Goal: Information Seeking & Learning: Learn about a topic

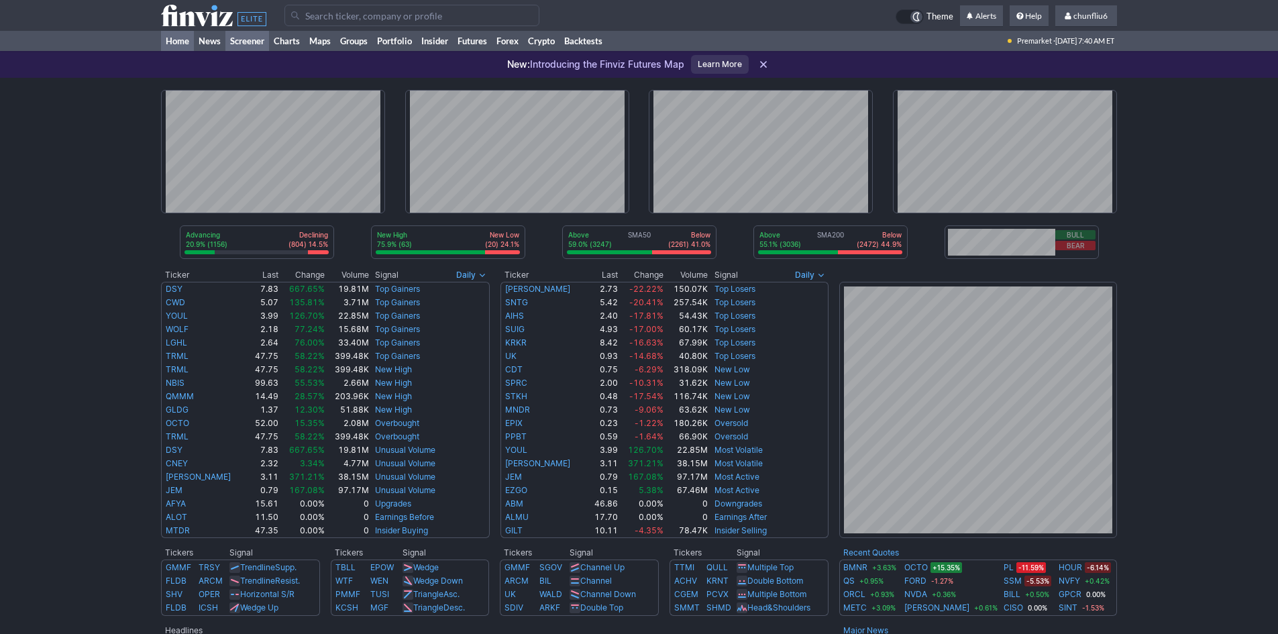
click at [258, 41] on link "Screener" at bounding box center [247, 41] width 44 height 20
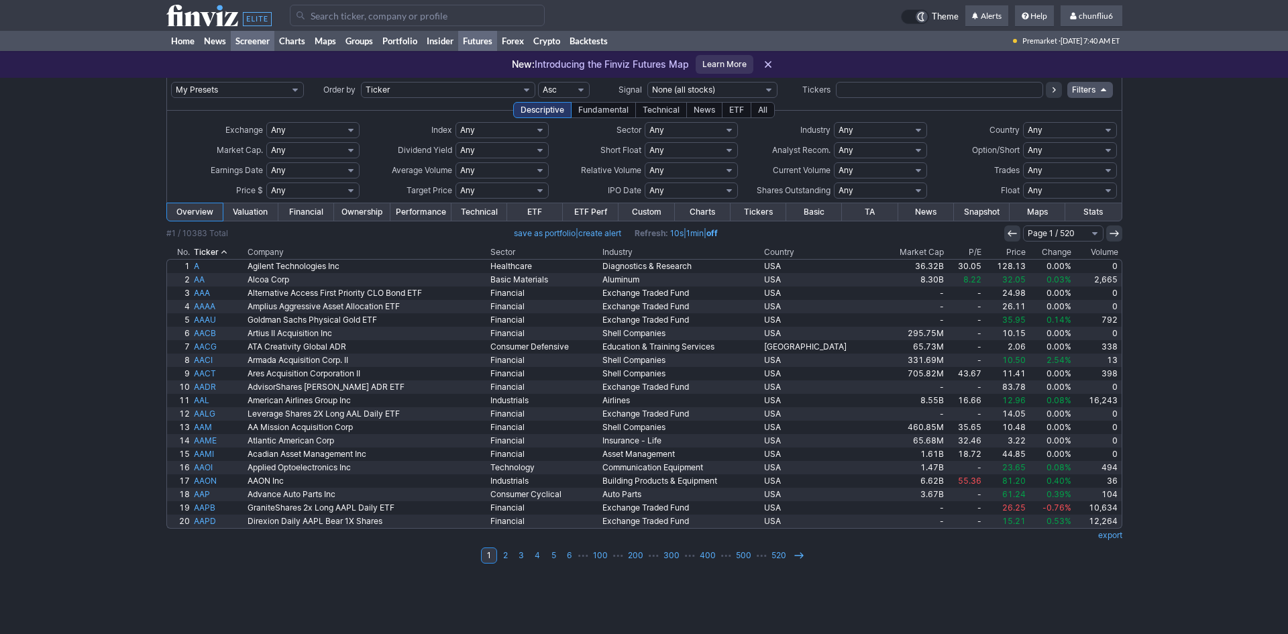
click at [482, 38] on link "Futures" at bounding box center [477, 41] width 39 height 20
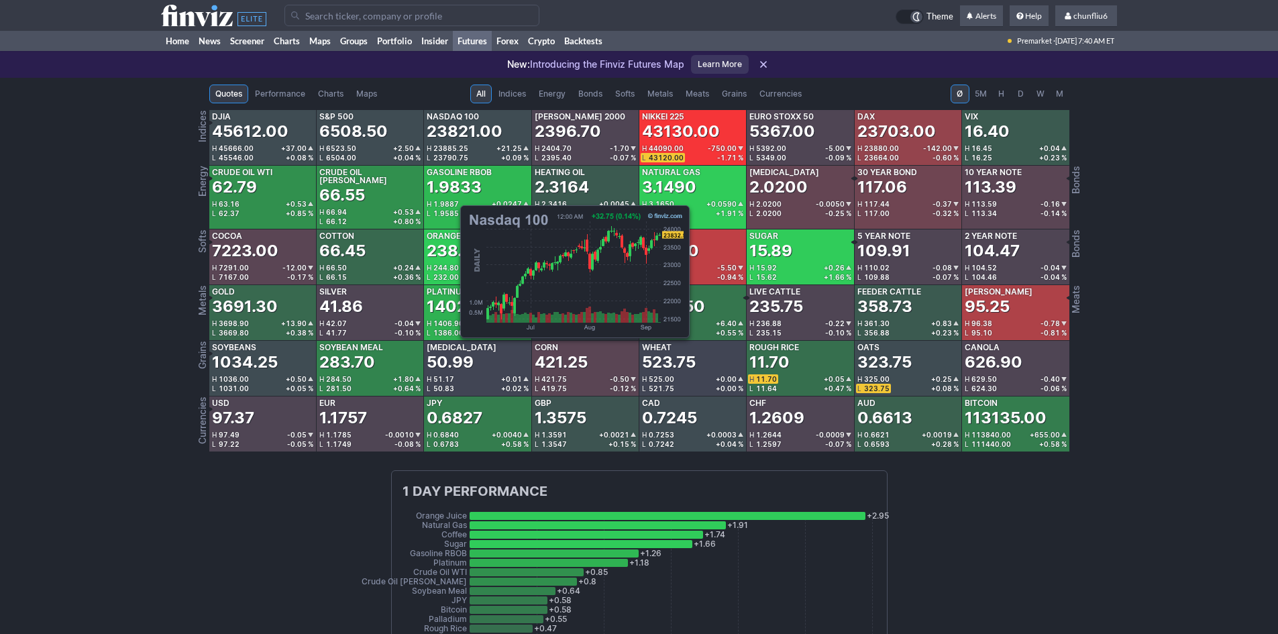
click at [453, 135] on div "23821.00" at bounding box center [465, 131] width 76 height 21
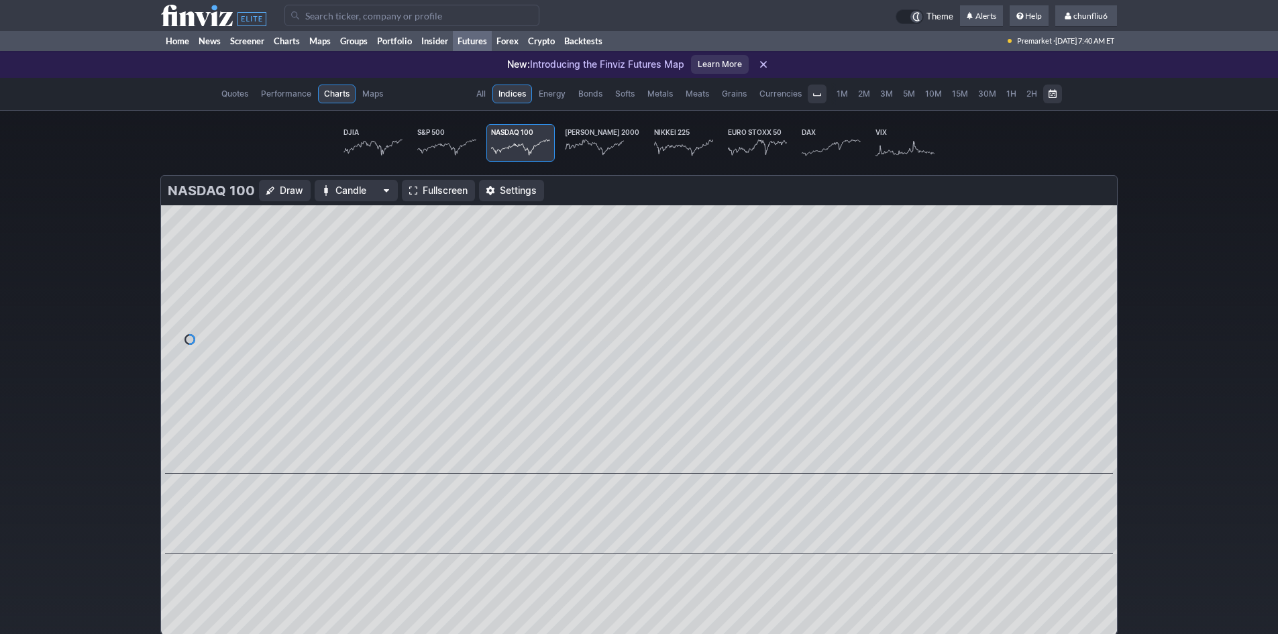
scroll to position [0, 83]
click at [437, 188] on span "Fullscreen" at bounding box center [445, 190] width 45 height 13
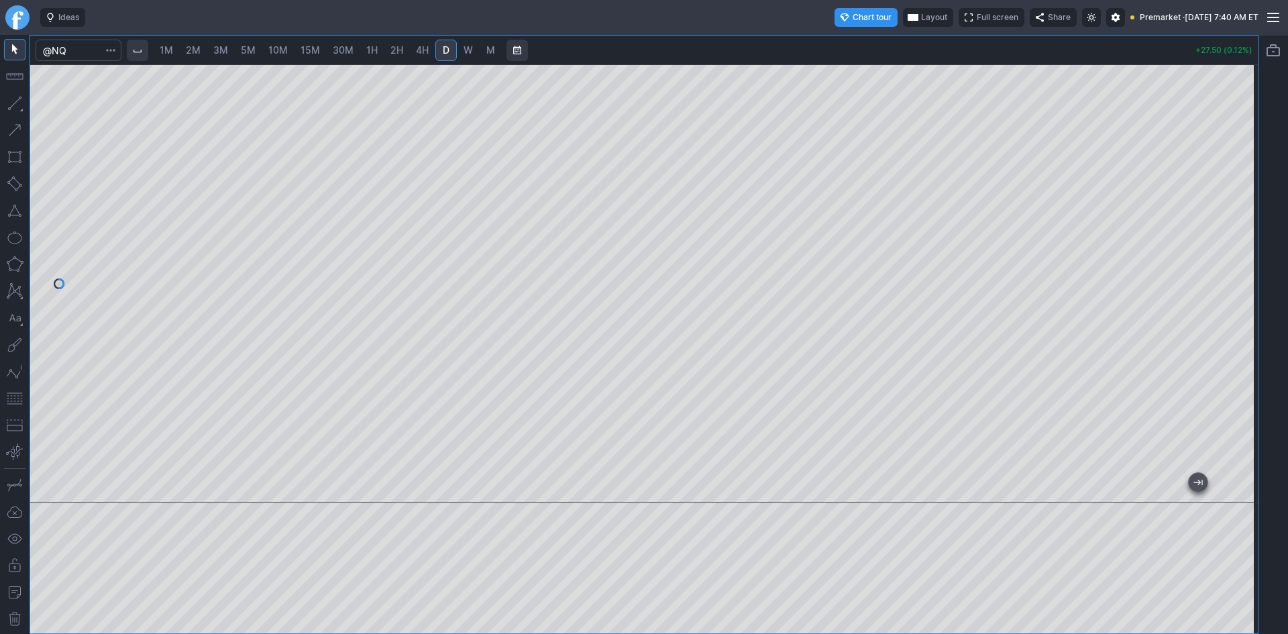
drag, startPoint x: 1242, startPoint y: 180, endPoint x: 1239, endPoint y: 211, distance: 31.0
click at [1239, 211] on div at bounding box center [1243, 280] width 28 height 404
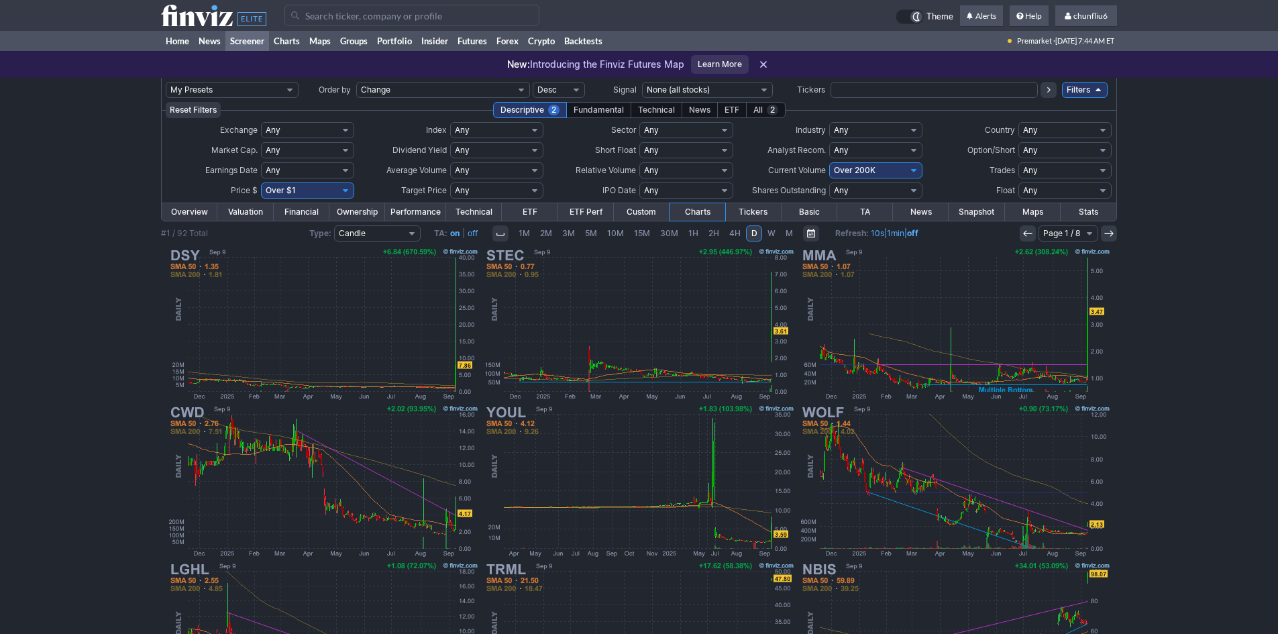
click at [310, 190] on select "Any Under $1 Under $2 Under $3 Under $4 Under $5 Under $7 Under $10 Under $15 U…" at bounding box center [307, 190] width 93 height 16
select select "o10"
click at [261, 182] on select "Any Under $1 Under $2 Under $3 Under $4 Under $5 Under $7 Under $10 Under $15 U…" at bounding box center [307, 190] width 93 height 16
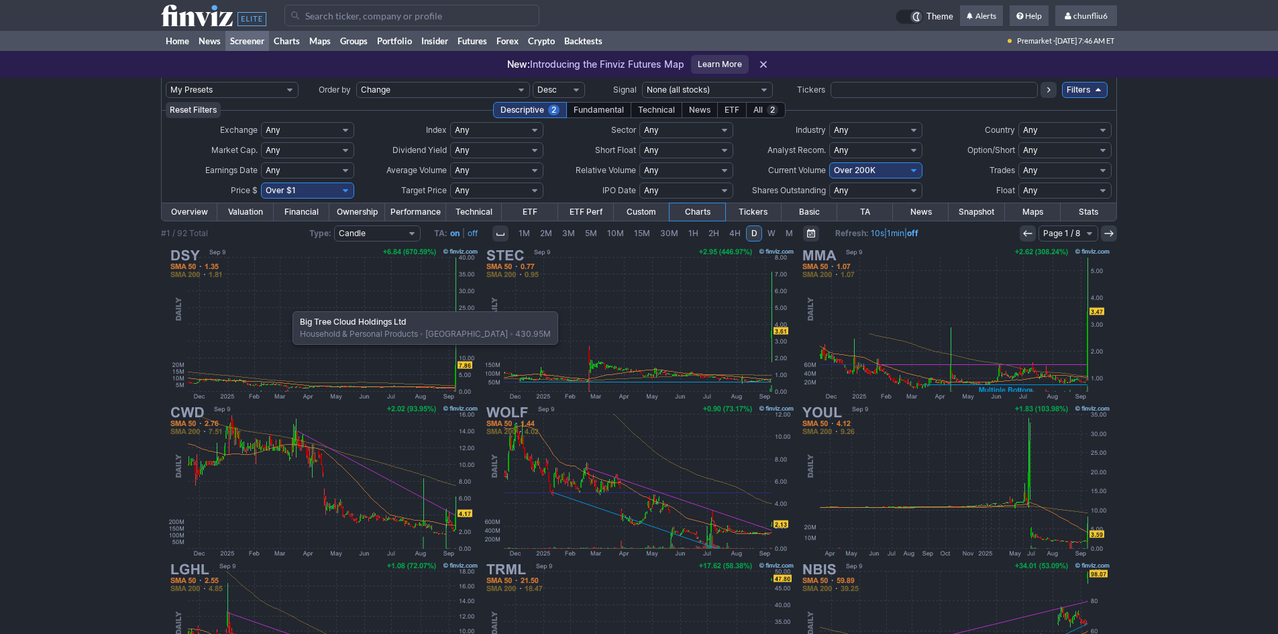
click at [286, 304] on img at bounding box center [323, 323] width 314 height 157
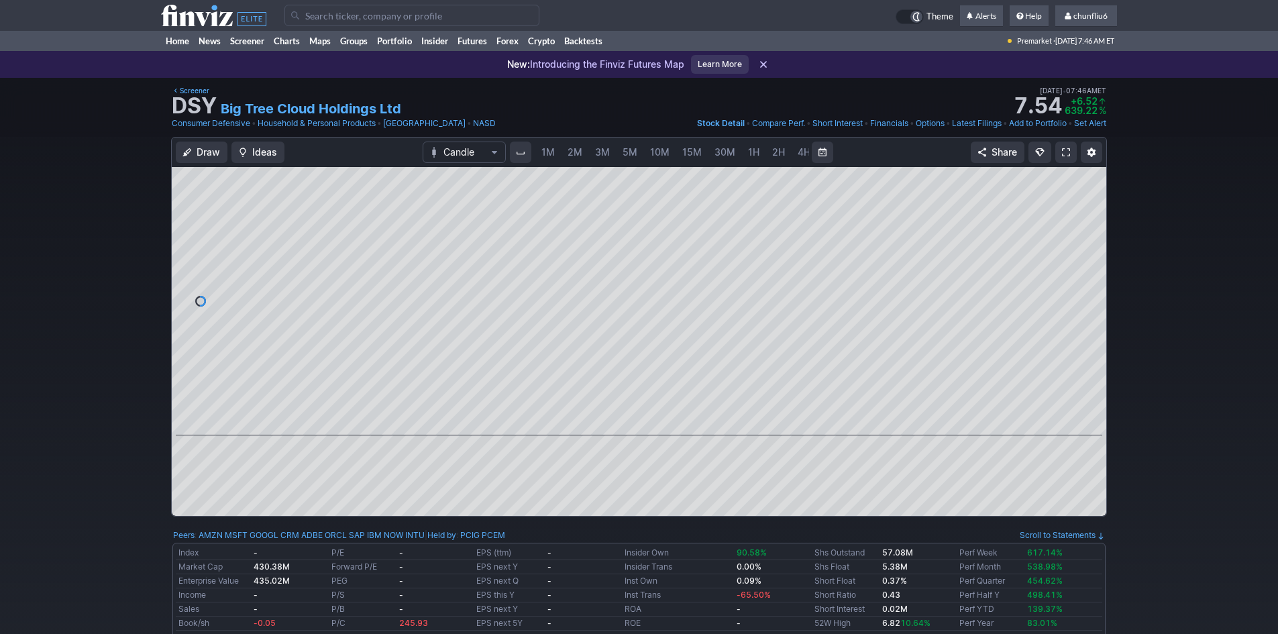
scroll to position [0, 72]
click at [555, 154] on span "5M" at bounding box center [557, 151] width 15 height 11
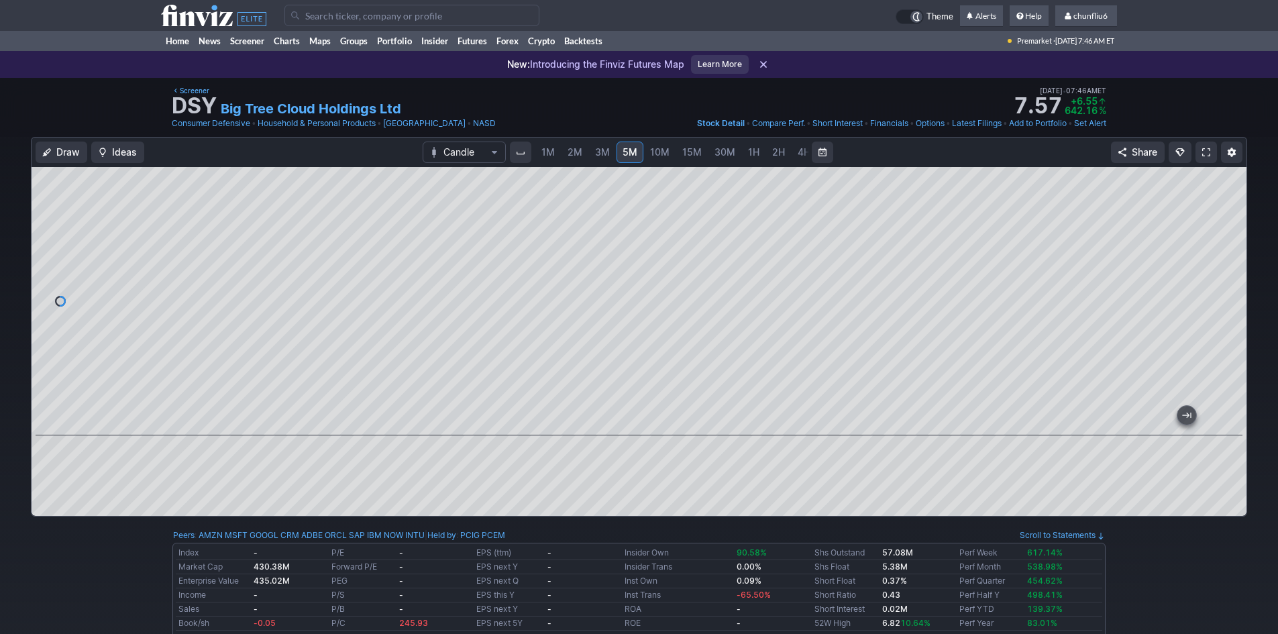
click at [1204, 152] on span at bounding box center [1206, 152] width 8 height 11
click at [1206, 152] on span at bounding box center [1206, 152] width 8 height 11
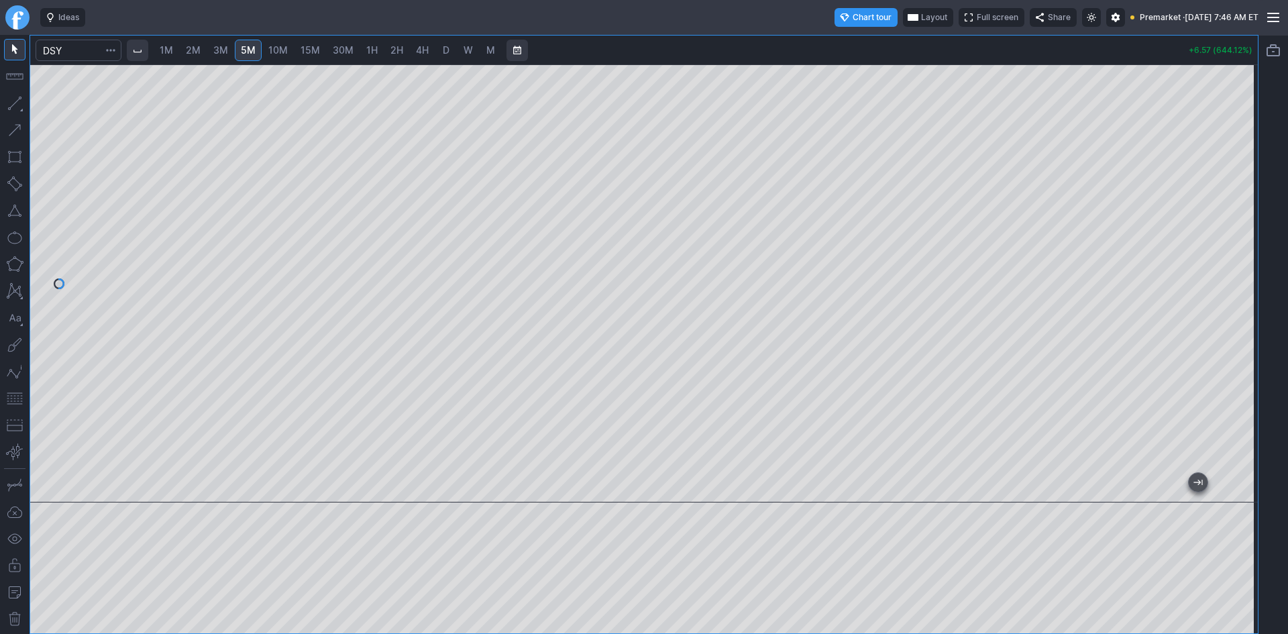
click at [170, 46] on span "1M" at bounding box center [166, 49] width 13 height 11
click at [195, 46] on span "2M" at bounding box center [193, 49] width 15 height 11
click at [1211, 159] on div at bounding box center [643, 283] width 1227 height 438
drag, startPoint x: 1246, startPoint y: 344, endPoint x: 1243, endPoint y: 262, distance: 82.6
click at [1243, 262] on div at bounding box center [1243, 280] width 28 height 404
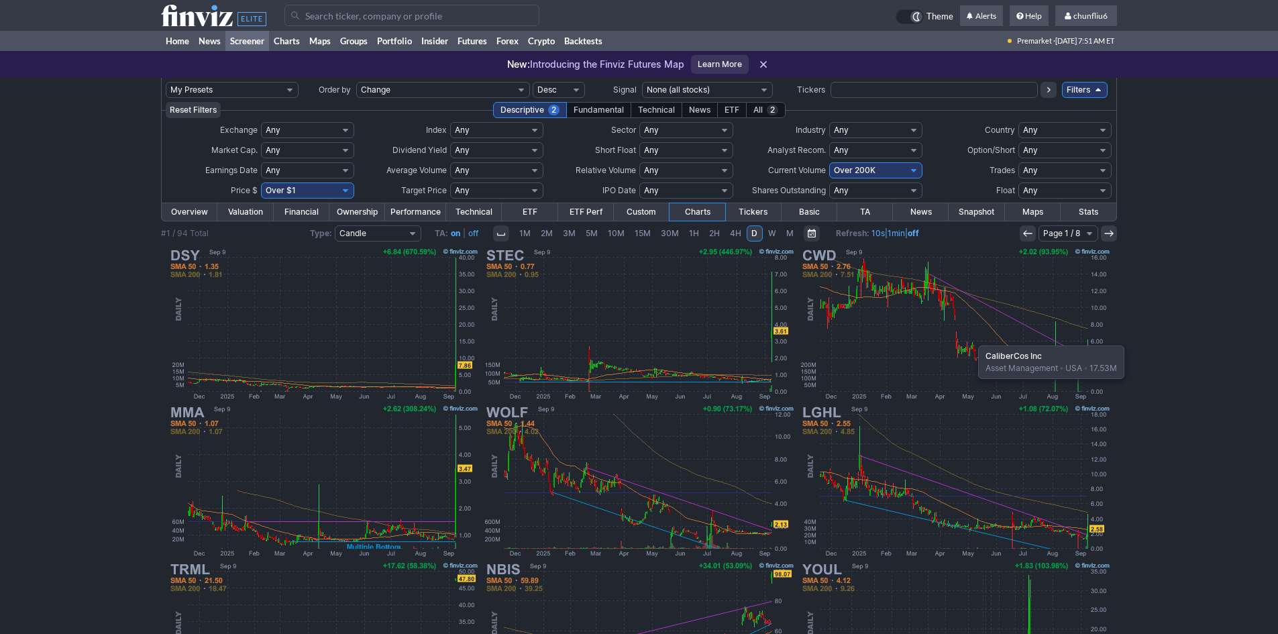
click at [971, 339] on img at bounding box center [955, 323] width 314 height 157
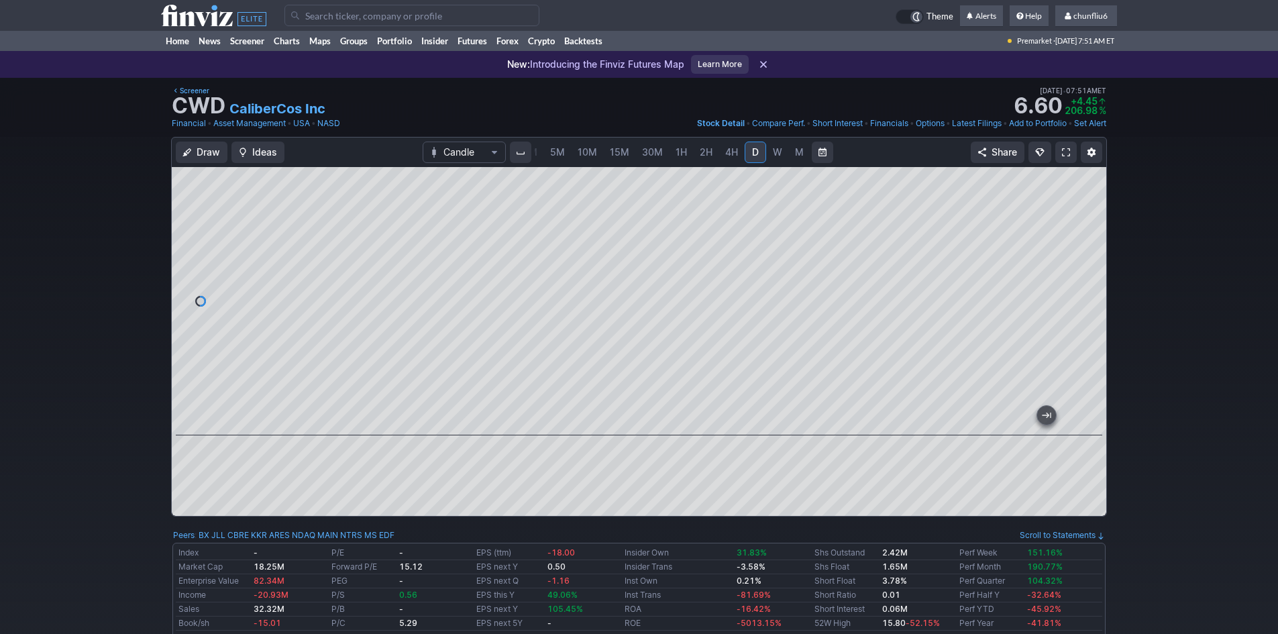
click at [1073, 155] on link at bounding box center [1065, 152] width 21 height 21
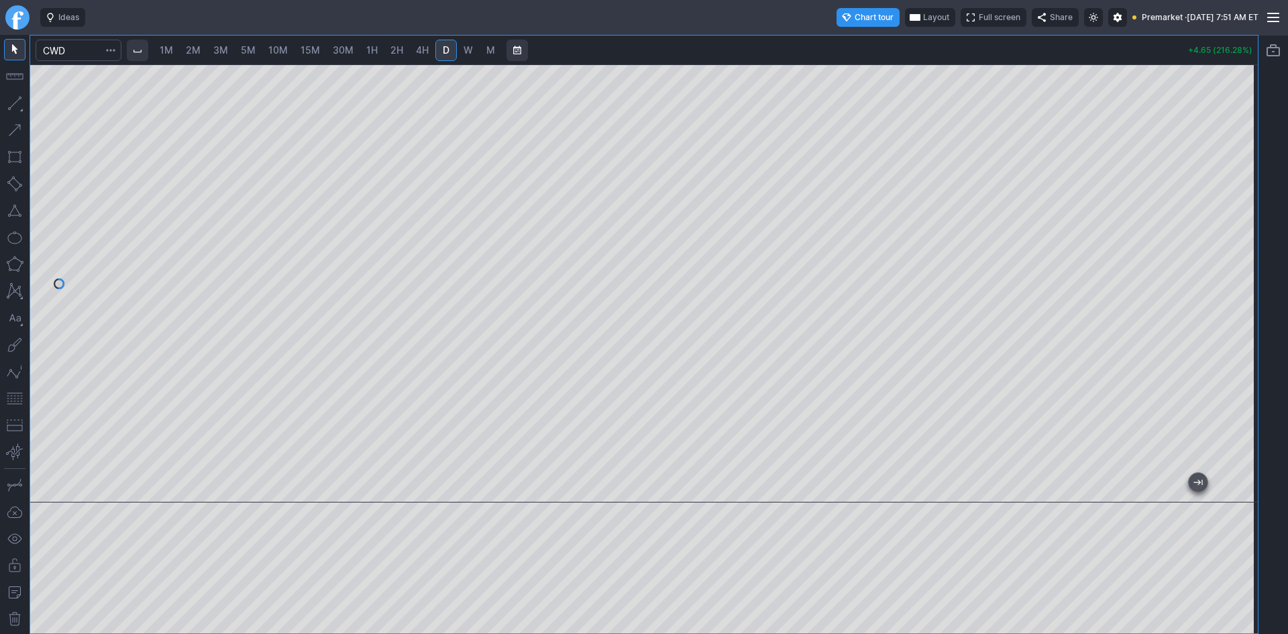
drag, startPoint x: 12, startPoint y: 400, endPoint x: 31, endPoint y: 396, distance: 19.4
click at [14, 398] on button "button" at bounding box center [14, 398] width 21 height 21
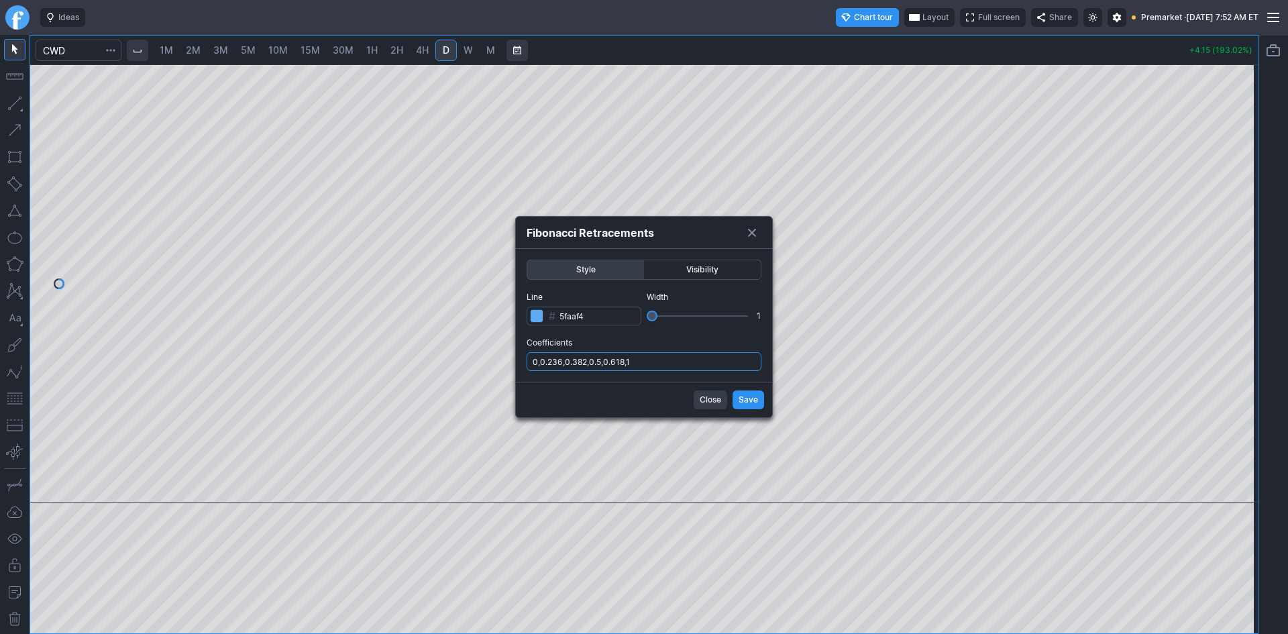
drag, startPoint x: 689, startPoint y: 359, endPoint x: 688, endPoint y: 371, distance: 11.5
click at [689, 360] on input "0,0.236,0.382,0.5,0.618,1" at bounding box center [643, 361] width 235 height 19
type input "0,0.236,0.382,0.5,0.618,1,.786"
click at [747, 396] on span "Save" at bounding box center [747, 399] width 19 height 13
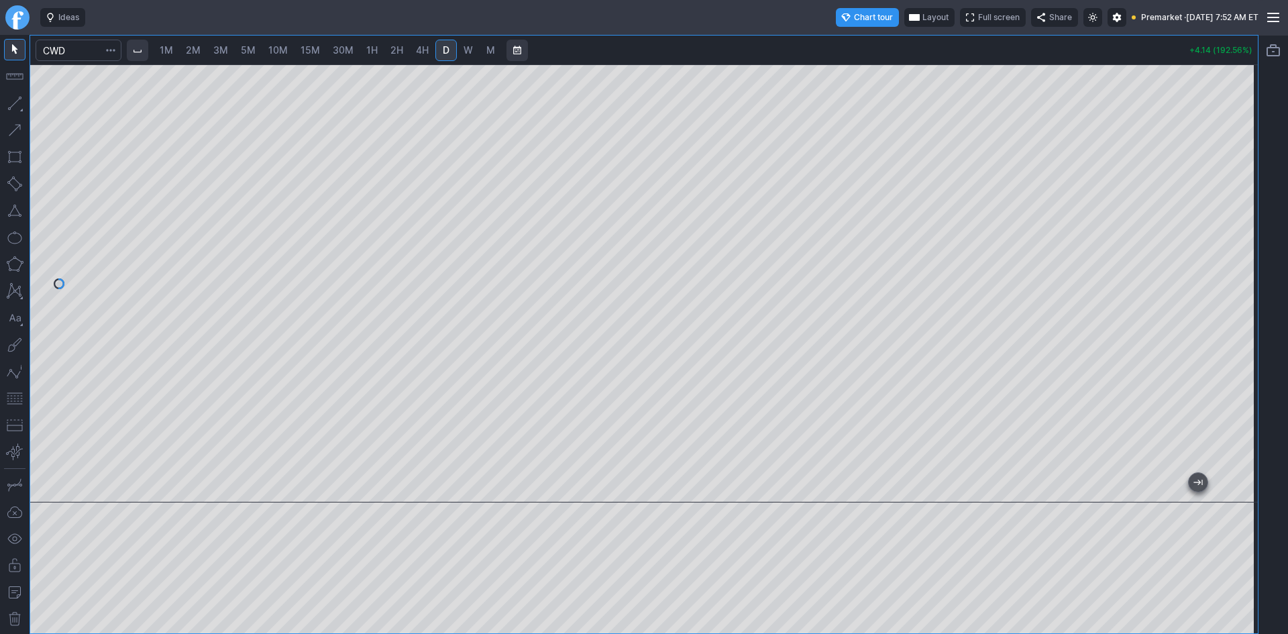
click at [922, 17] on span "Layout" at bounding box center [935, 17] width 26 height 13
click at [866, 42] on button "Layout" at bounding box center [869, 43] width 19 height 19
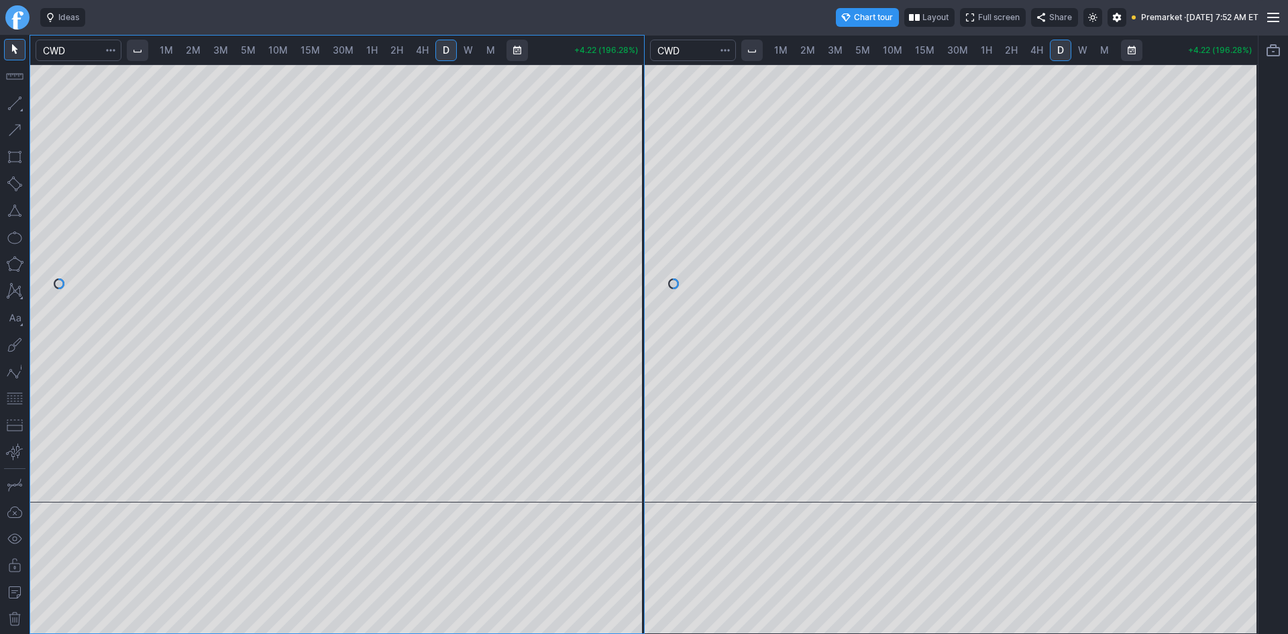
click at [173, 48] on span "1M" at bounding box center [166, 49] width 13 height 11
click at [192, 50] on span "2M" at bounding box center [193, 49] width 15 height 11
drag, startPoint x: 630, startPoint y: 132, endPoint x: 617, endPoint y: 333, distance: 201.6
click at [617, 333] on div at bounding box center [630, 280] width 28 height 404
click at [173, 46] on span "1M" at bounding box center [166, 49] width 13 height 11
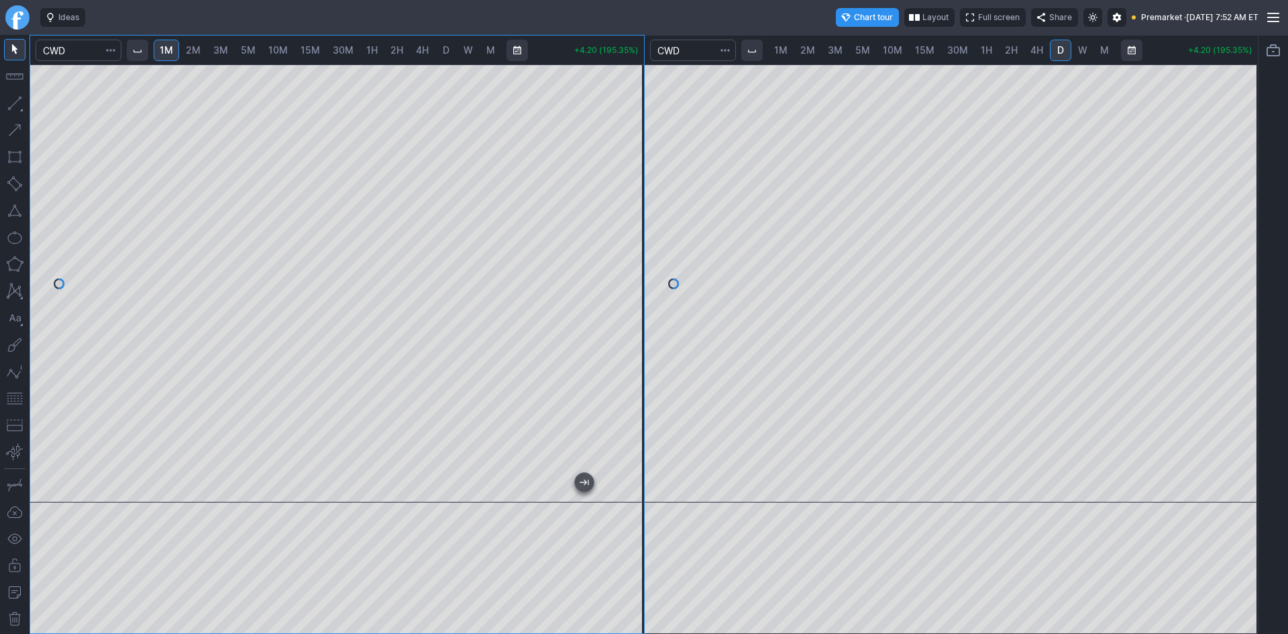
drag, startPoint x: 636, startPoint y: 137, endPoint x: 627, endPoint y: 298, distance: 161.2
click at [627, 298] on div at bounding box center [630, 280] width 28 height 404
click at [15, 395] on button "button" at bounding box center [14, 398] width 21 height 21
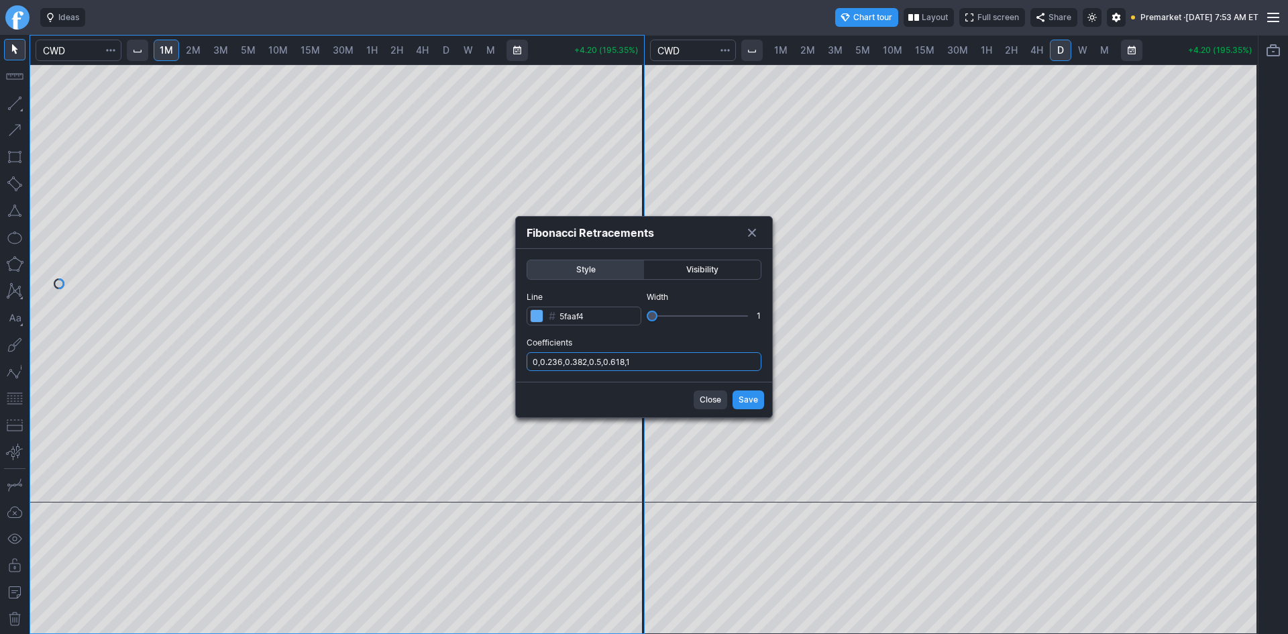
click at [659, 365] on input "0,0.236,0.382,0.5,0.618,1" at bounding box center [643, 361] width 235 height 19
type input "0,0.236,0.382,0.5,0.618,1,.786"
click at [738, 398] on button "Save" at bounding box center [748, 399] width 32 height 19
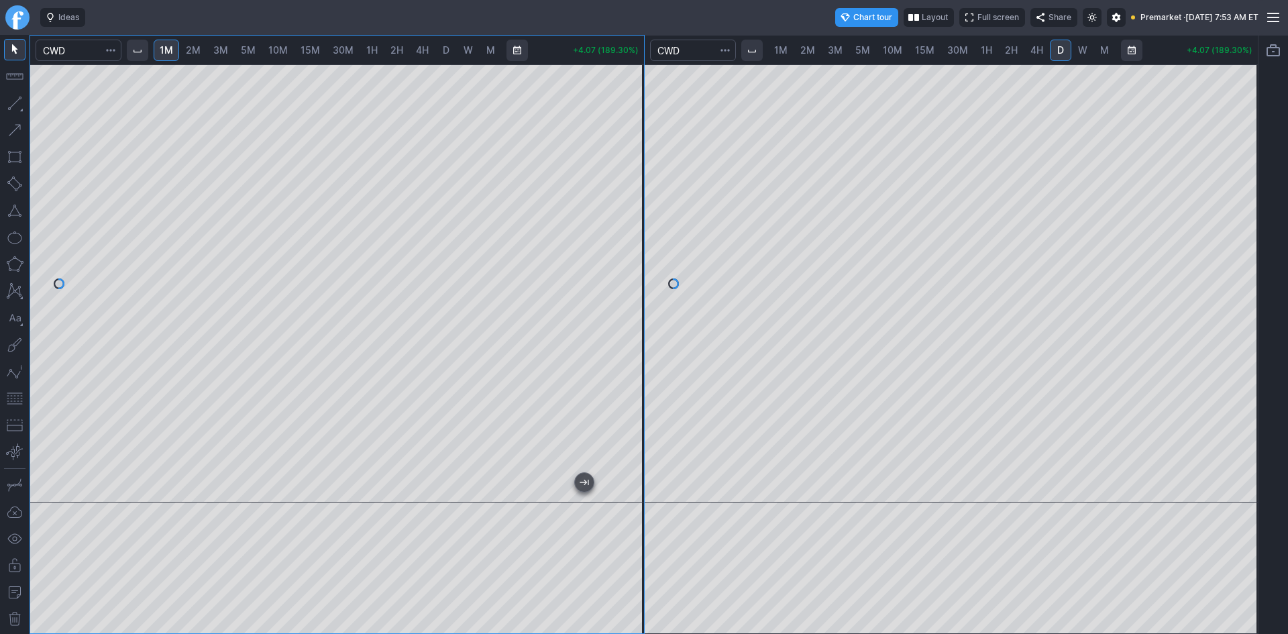
drag, startPoint x: 627, startPoint y: 266, endPoint x: 628, endPoint y: 279, distance: 12.8
click at [628, 279] on div at bounding box center [630, 280] width 28 height 404
drag, startPoint x: 1240, startPoint y: 148, endPoint x: 1238, endPoint y: 239, distance: 91.2
click at [1238, 239] on div at bounding box center [1243, 280] width 28 height 404
drag, startPoint x: 1237, startPoint y: 95, endPoint x: 1237, endPoint y: 147, distance: 51.6
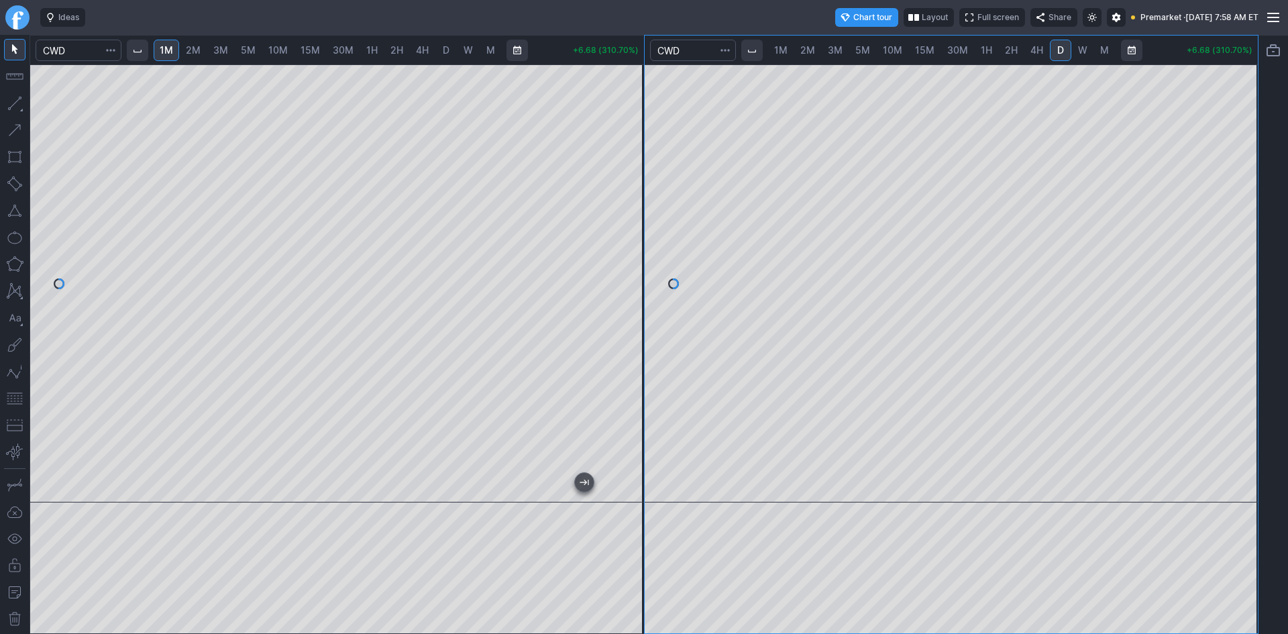
click at [1237, 147] on div at bounding box center [1243, 280] width 28 height 404
drag, startPoint x: 1253, startPoint y: 230, endPoint x: 1249, endPoint y: 135, distance: 95.3
click at [1249, 135] on div at bounding box center [1243, 280] width 28 height 404
drag, startPoint x: 629, startPoint y: 115, endPoint x: 617, endPoint y: 245, distance: 130.7
click at [617, 245] on div at bounding box center [630, 280] width 28 height 404
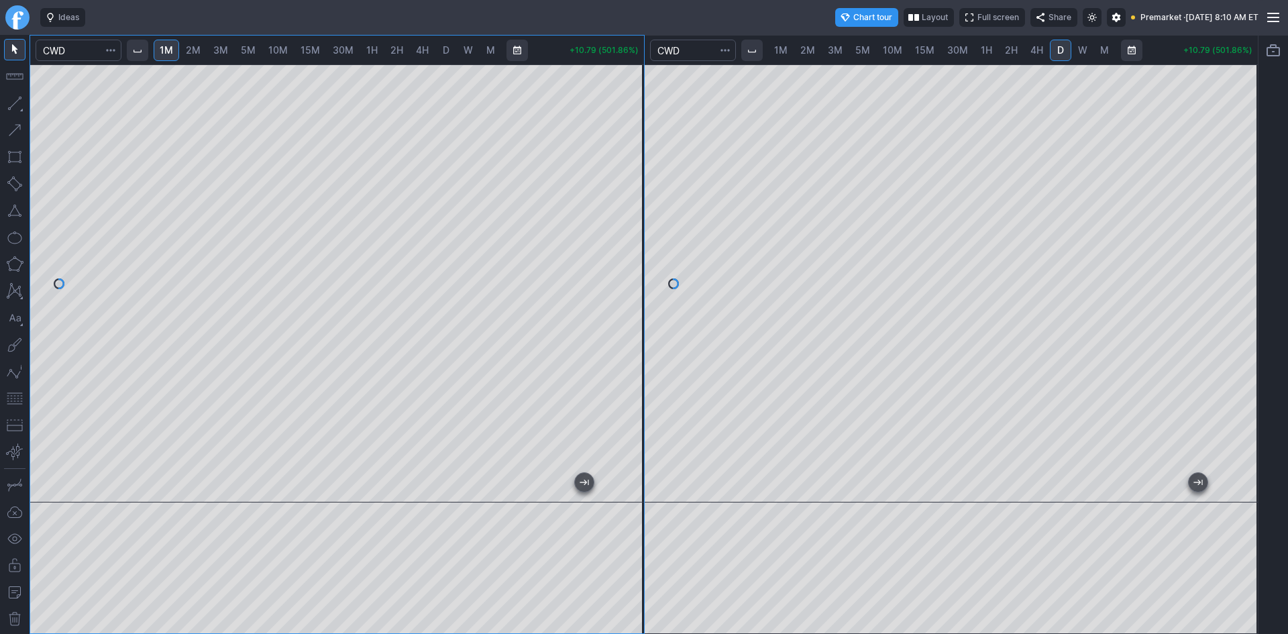
click at [624, 215] on div at bounding box center [630, 280] width 28 height 404
drag, startPoint x: 1247, startPoint y: 262, endPoint x: 1237, endPoint y: 317, distance: 55.8
click at [1249, 308] on div at bounding box center [1243, 280] width 28 height 404
drag, startPoint x: 636, startPoint y: 173, endPoint x: 635, endPoint y: 226, distance: 53.0
click at [635, 226] on div at bounding box center [630, 280] width 28 height 404
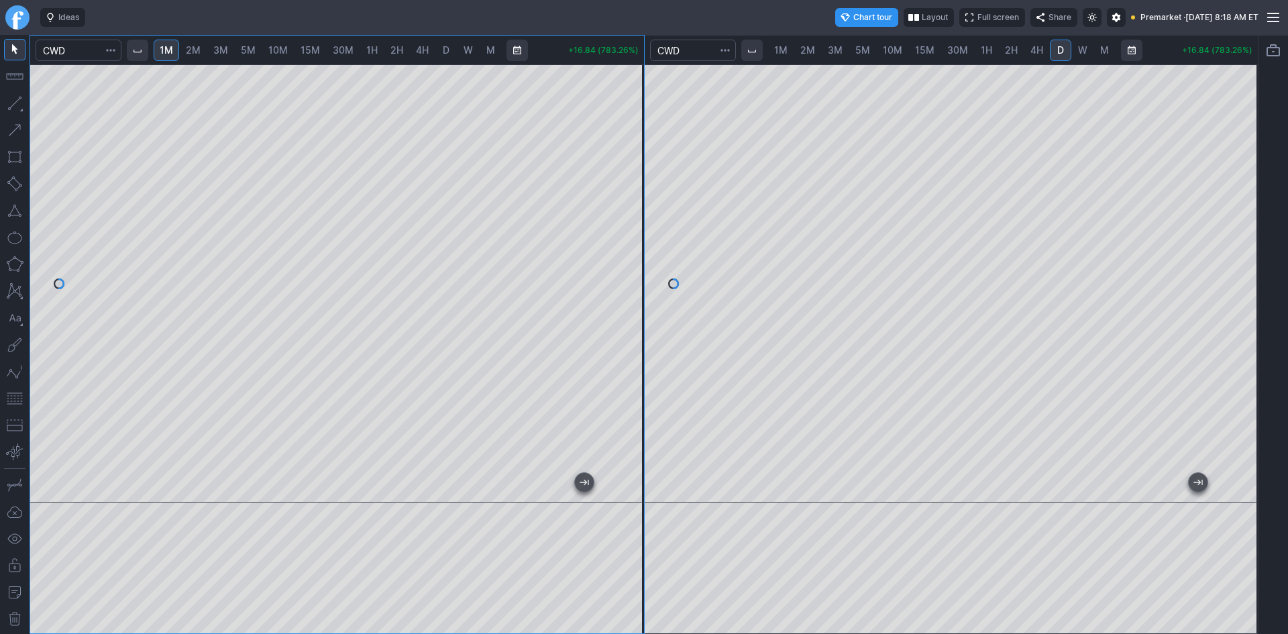
drag, startPoint x: 634, startPoint y: 139, endPoint x: 627, endPoint y: 171, distance: 32.4
click at [627, 171] on div at bounding box center [630, 280] width 28 height 404
click at [477, 500] on div at bounding box center [337, 283] width 614 height 438
drag, startPoint x: 1237, startPoint y: 156, endPoint x: 1229, endPoint y: 309, distance: 153.8
click at [1232, 317] on div at bounding box center [1243, 280] width 28 height 404
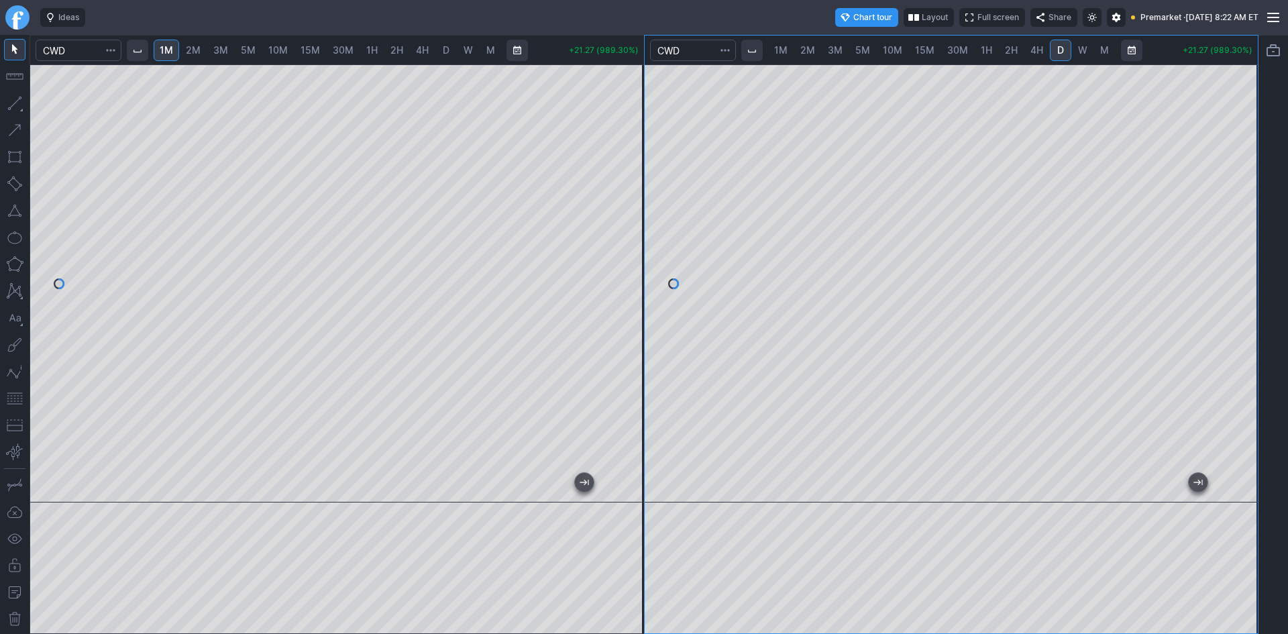
drag, startPoint x: 1245, startPoint y: 219, endPoint x: 1245, endPoint y: 196, distance: 22.1
click at [1245, 196] on div at bounding box center [1243, 280] width 28 height 404
drag, startPoint x: 1234, startPoint y: 157, endPoint x: 1239, endPoint y: 249, distance: 92.0
click at [1239, 249] on div at bounding box center [1243, 280] width 28 height 404
drag, startPoint x: 640, startPoint y: 199, endPoint x: 630, endPoint y: 256, distance: 57.9
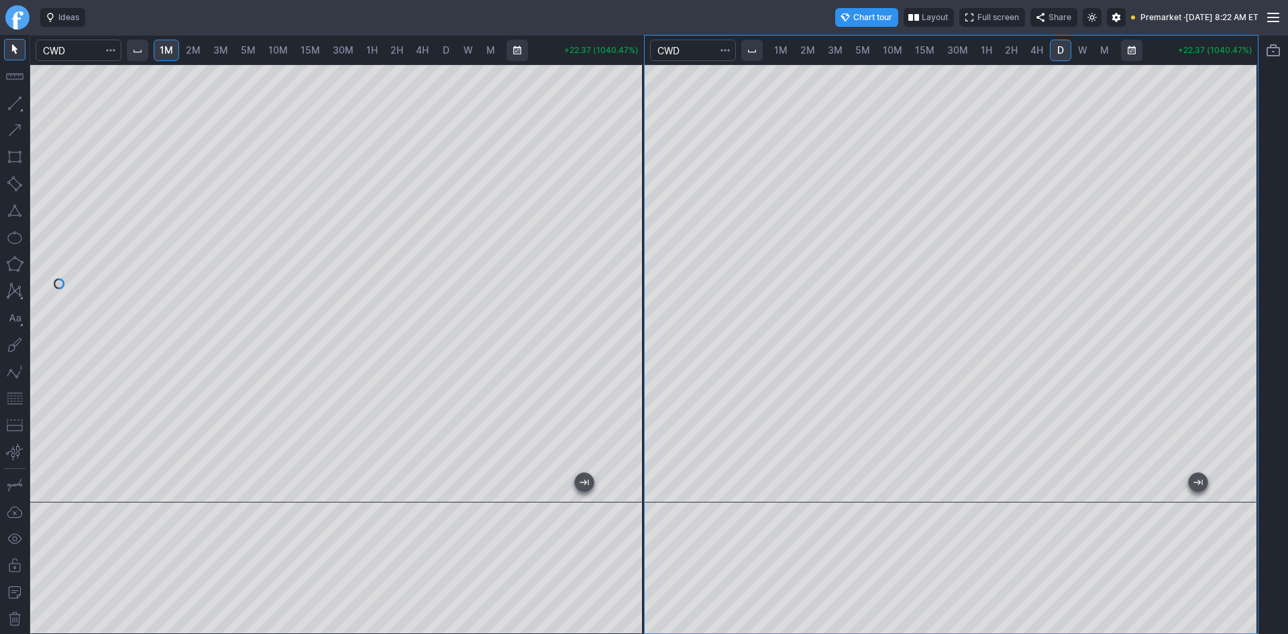
click at [634, 255] on div at bounding box center [630, 280] width 28 height 404
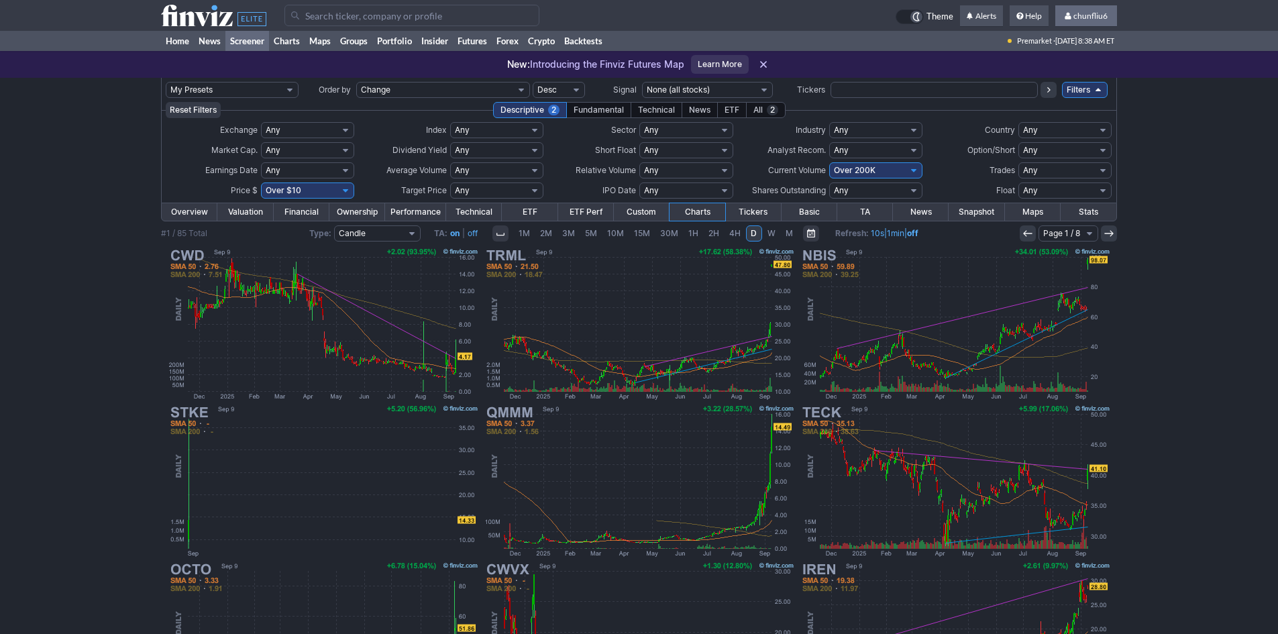
click at [1096, 20] on span "chunfliu6" at bounding box center [1090, 16] width 34 height 10
click at [1066, 99] on link "Sign Out" at bounding box center [1079, 99] width 75 height 21
